Goal: Information Seeking & Learning: Learn about a topic

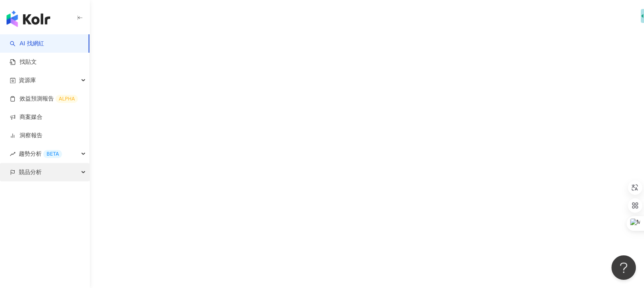
click at [67, 179] on div "競品分析" at bounding box center [44, 172] width 89 height 18
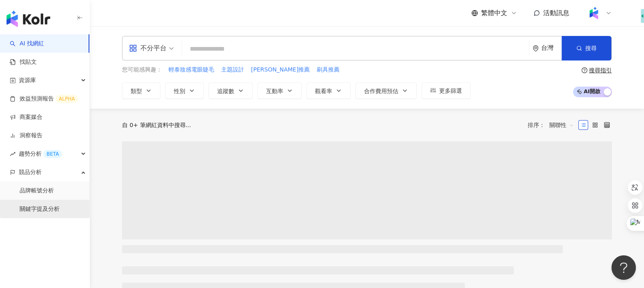
click at [58, 205] on link "關鍵字提及分析" at bounding box center [40, 209] width 40 height 8
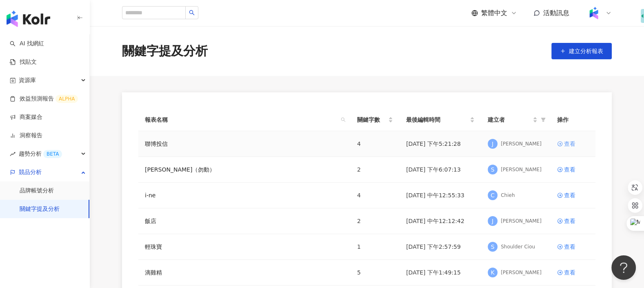
click at [571, 142] on div "查看" at bounding box center [569, 143] width 11 height 9
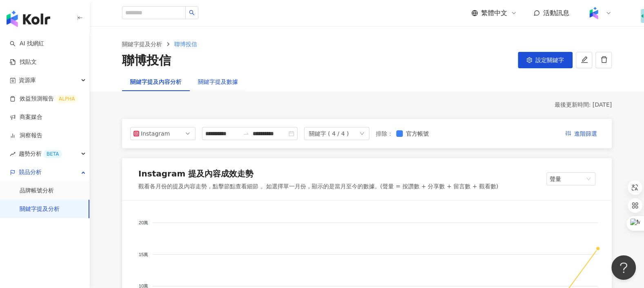
click at [232, 80] on div "關鍵字提及數據" at bounding box center [218, 81] width 40 height 9
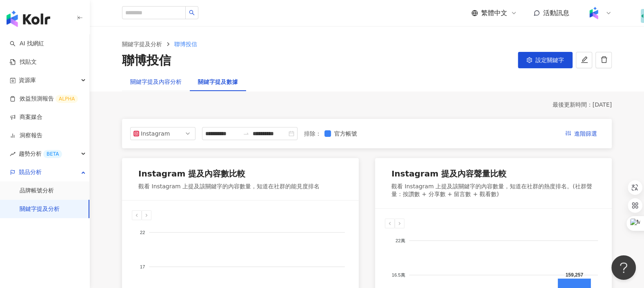
click at [168, 85] on div "關鍵字提及內容分析" at bounding box center [155, 81] width 51 height 9
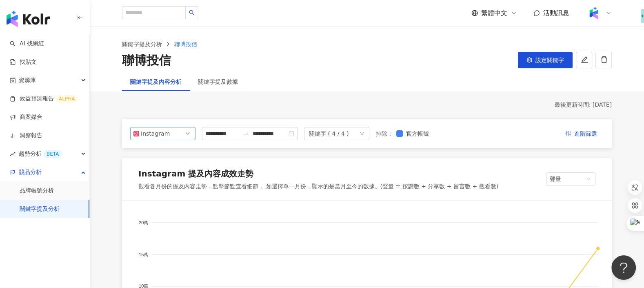
click at [160, 130] on div "Instagram" at bounding box center [154, 133] width 27 height 12
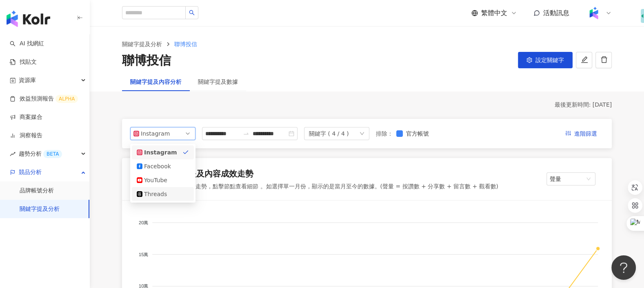
click at [156, 188] on div "Threads" at bounding box center [163, 194] width 62 height 14
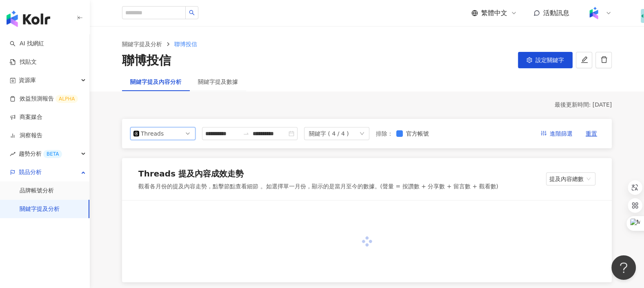
click at [166, 132] on div "Threads" at bounding box center [154, 133] width 27 height 12
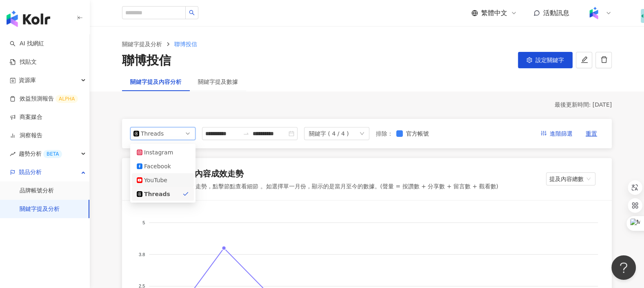
click at [162, 181] on div "YouTube" at bounding box center [157, 179] width 27 height 9
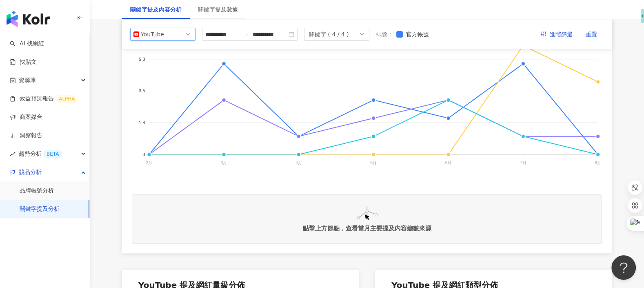
scroll to position [135, 0]
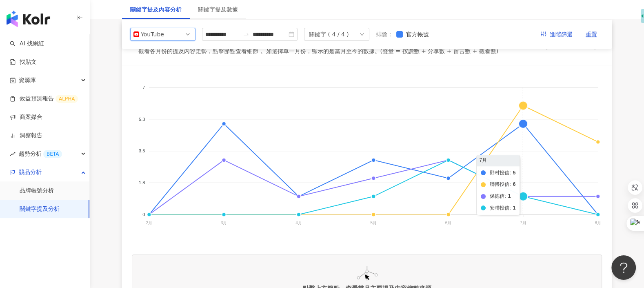
click at [521, 105] on foreignobject "野村投信 聯博投信 保德信 安聯投信" at bounding box center [367, 156] width 470 height 163
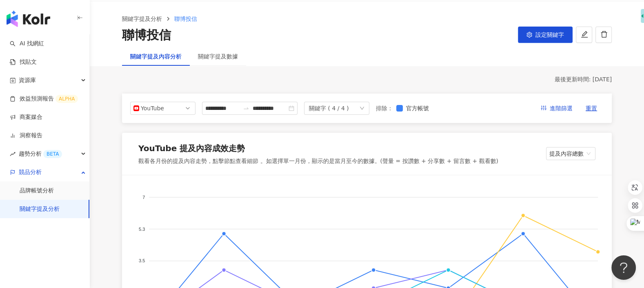
scroll to position [0, 0]
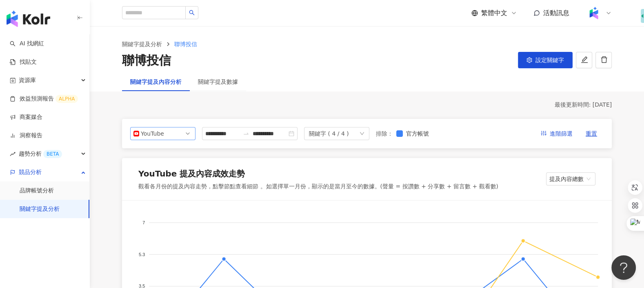
click at [178, 131] on span "YouTube" at bounding box center [162, 133] width 59 height 12
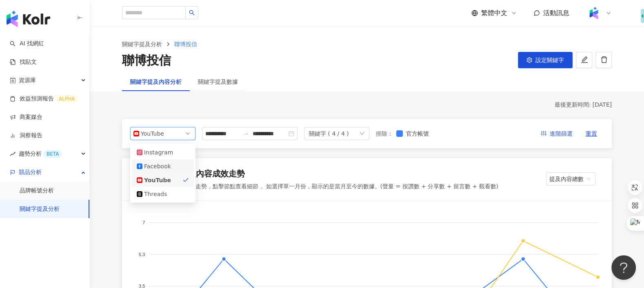
click at [173, 166] on div "Facebook" at bounding box center [163, 166] width 52 height 9
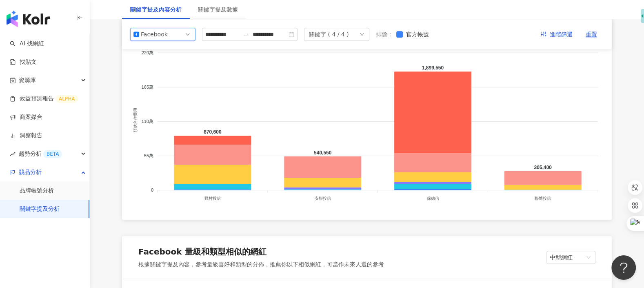
scroll to position [747, 0]
